Goal: Navigation & Orientation: Find specific page/section

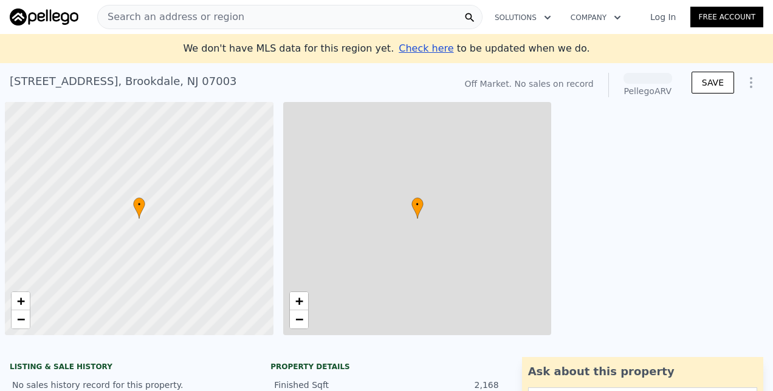
scroll to position [0, 5]
